Goal: Information Seeking & Learning: Learn about a topic

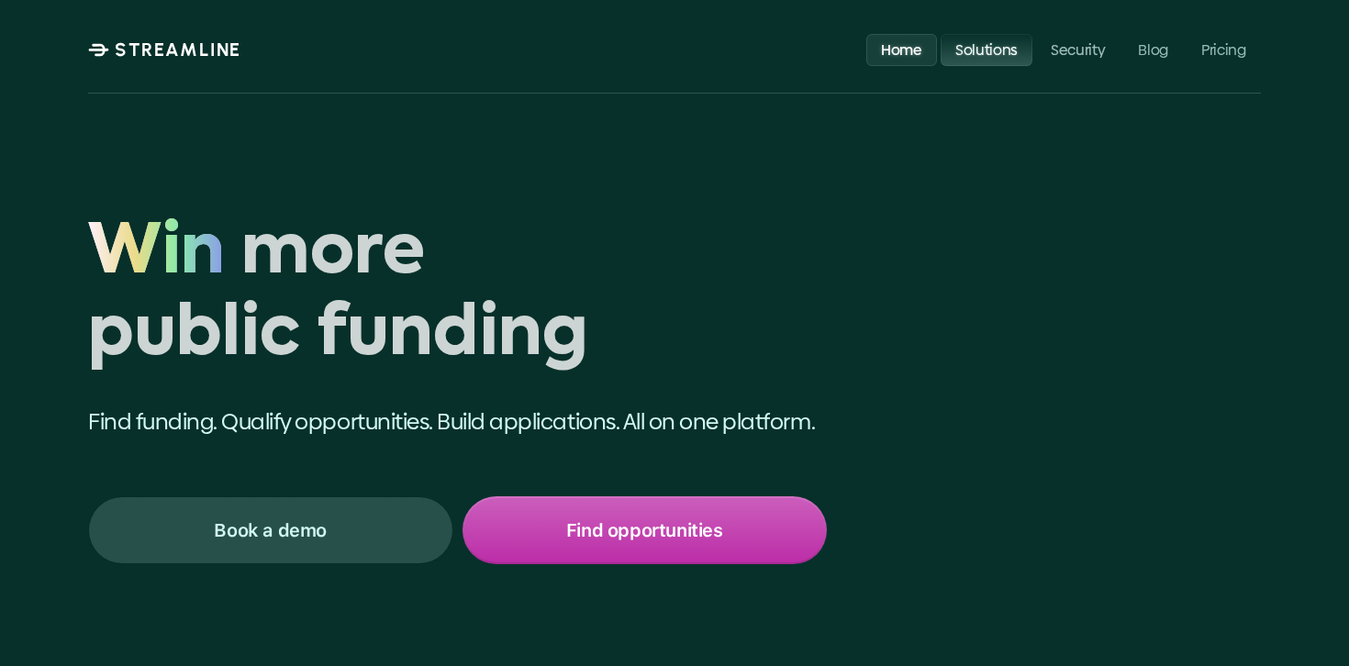
click at [1012, 37] on link "Solutions" at bounding box center [987, 49] width 92 height 32
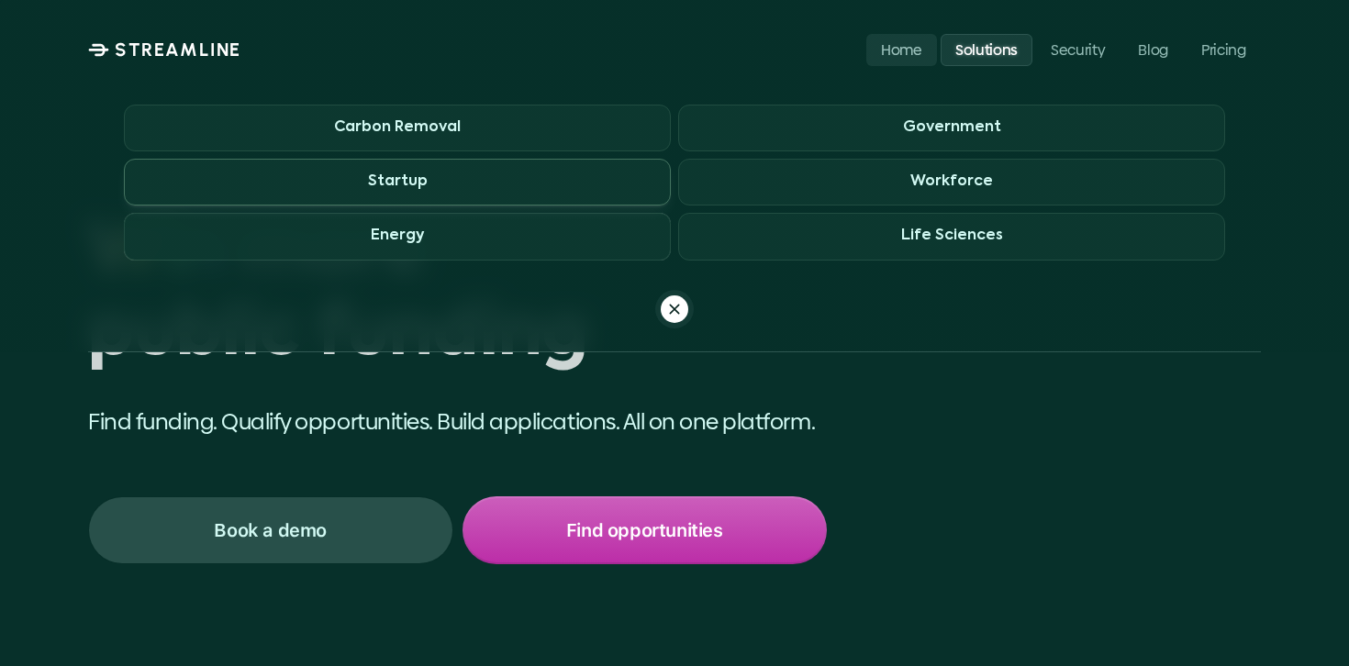
click at [614, 196] on span "Startup" at bounding box center [397, 182] width 547 height 47
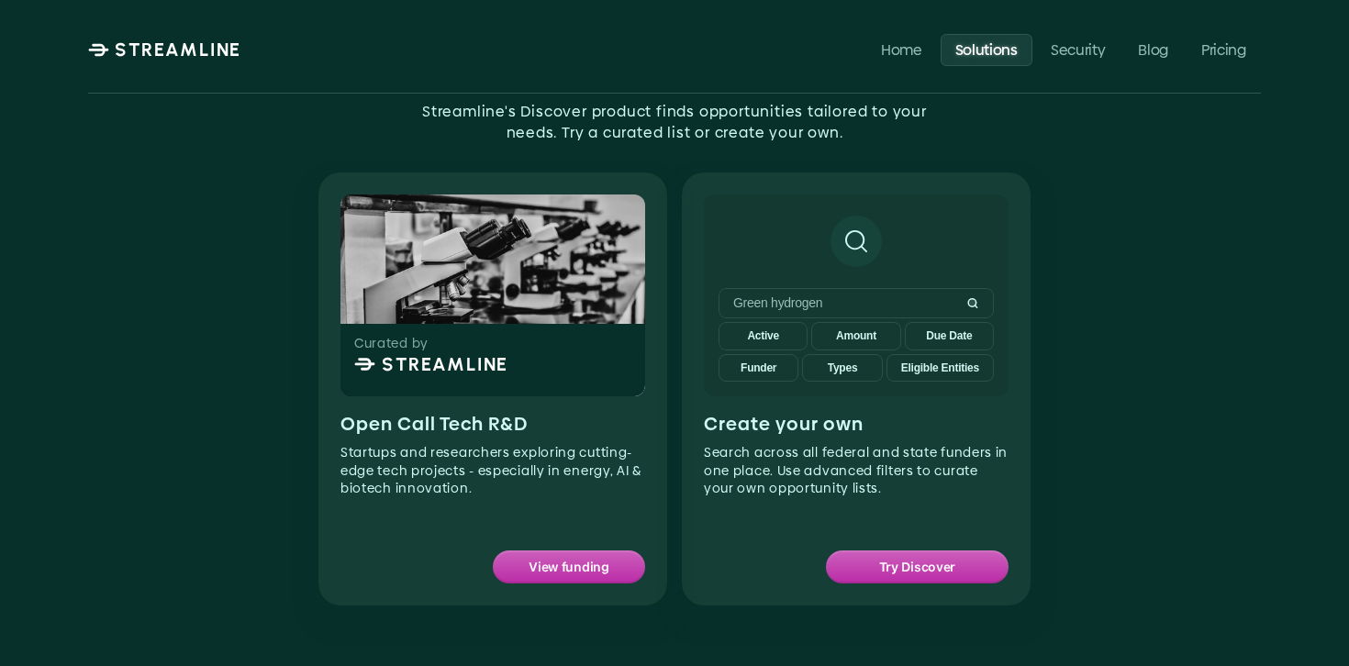
scroll to position [1116, 0]
click at [542, 564] on p "View funding" at bounding box center [569, 566] width 81 height 24
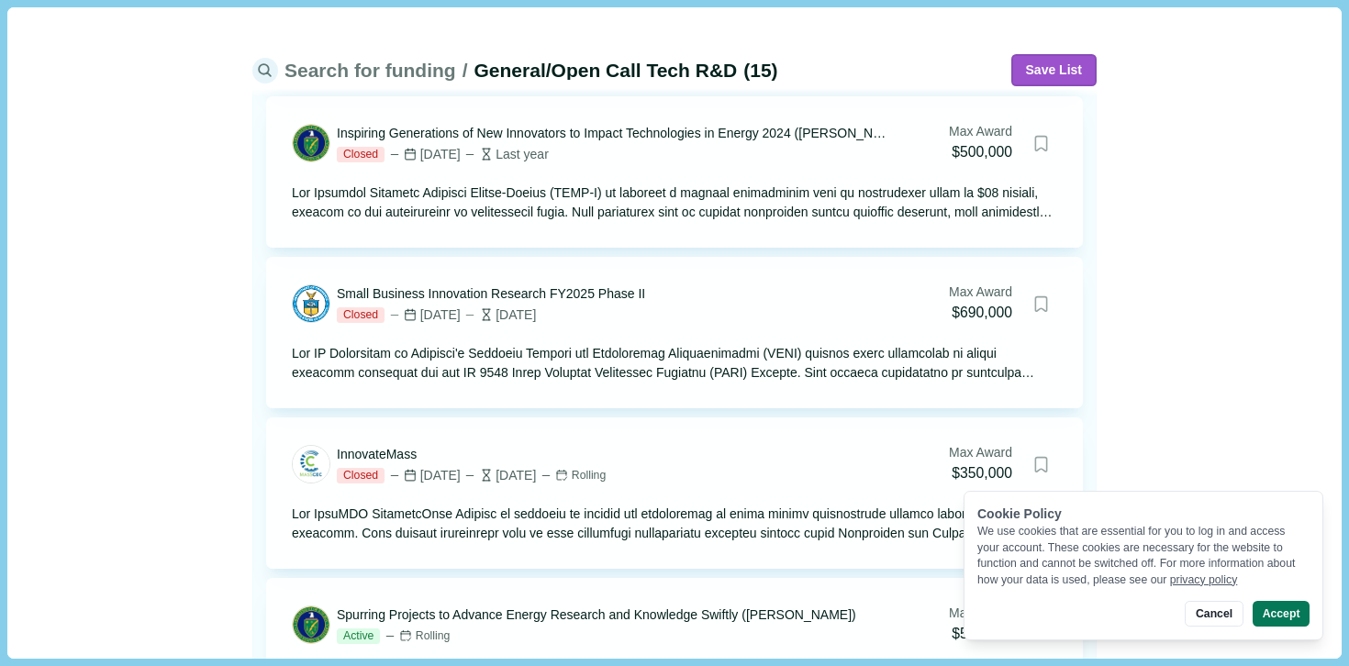
scroll to position [398, 0]
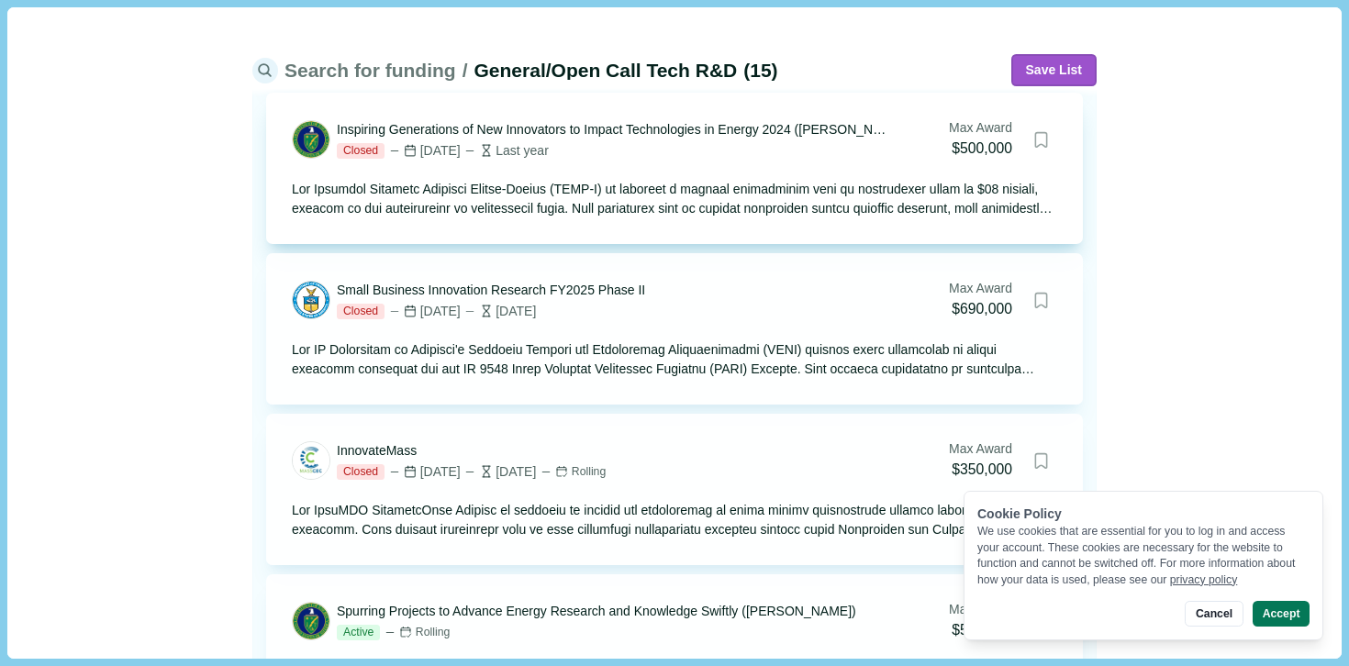
click at [568, 134] on div "Inspiring Generations of New Innovators to Impact Technologies in Energy 2024 (…" at bounding box center [612, 129] width 551 height 19
click at [1211, 609] on button "Cancel" at bounding box center [1214, 614] width 58 height 26
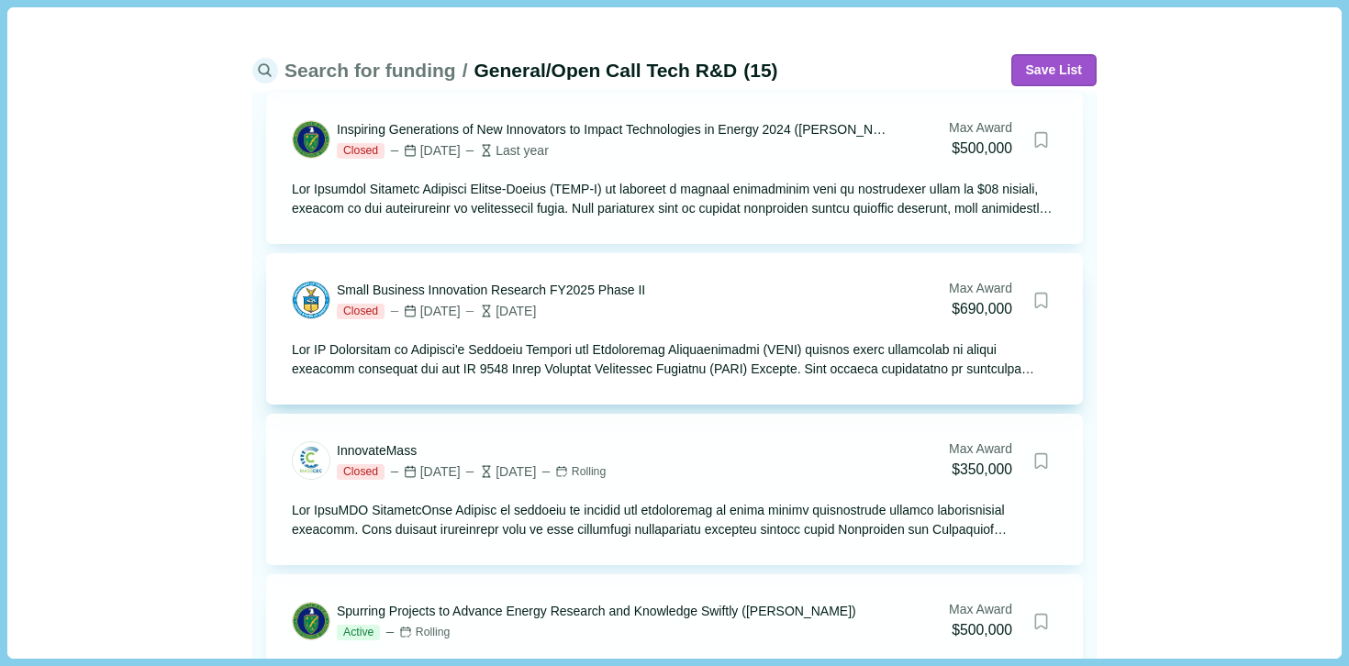
scroll to position [0, 0]
